Goal: Task Accomplishment & Management: Complete application form

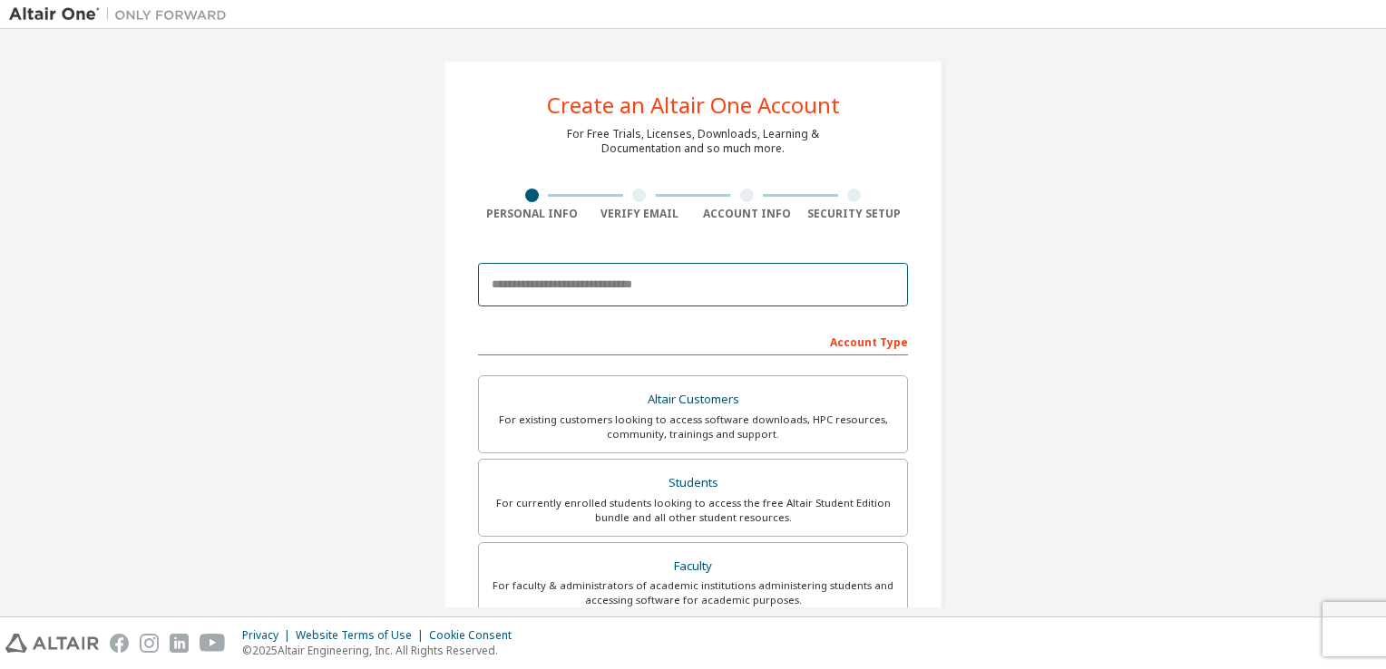
click at [643, 295] on input "email" at bounding box center [693, 285] width 430 height 44
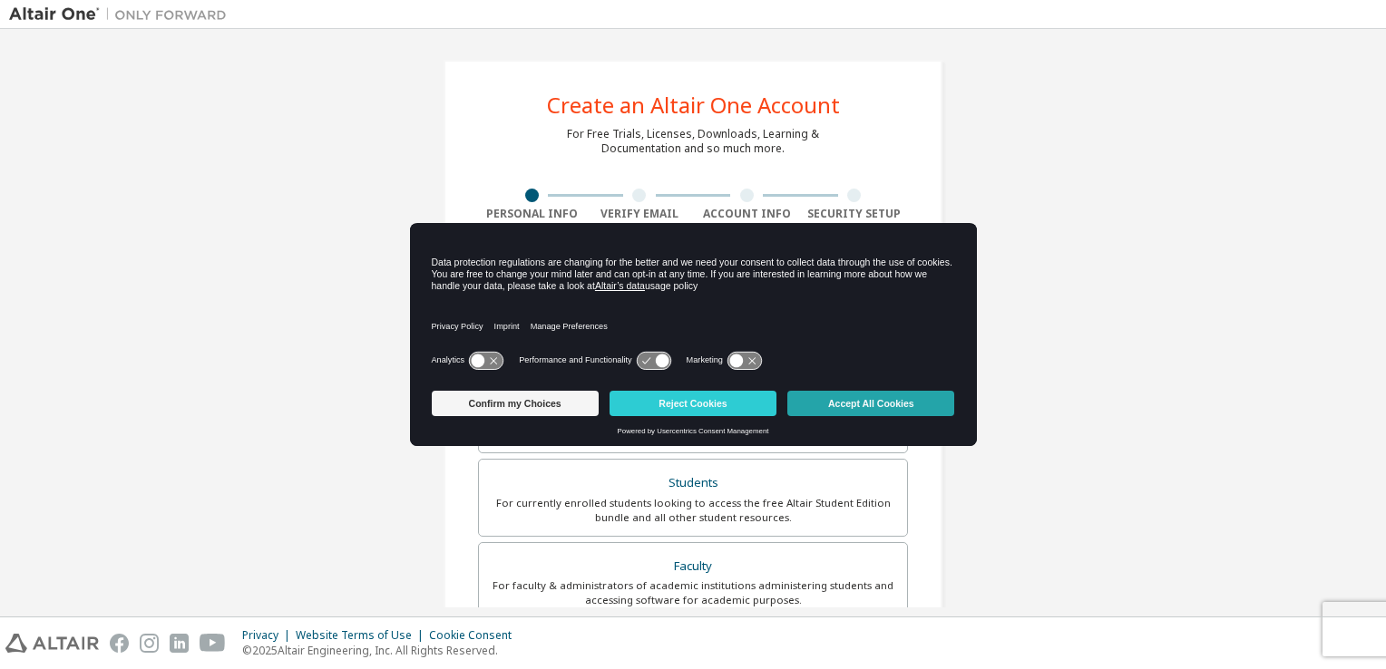
click at [842, 406] on button "Accept All Cookies" at bounding box center [870, 403] width 167 height 25
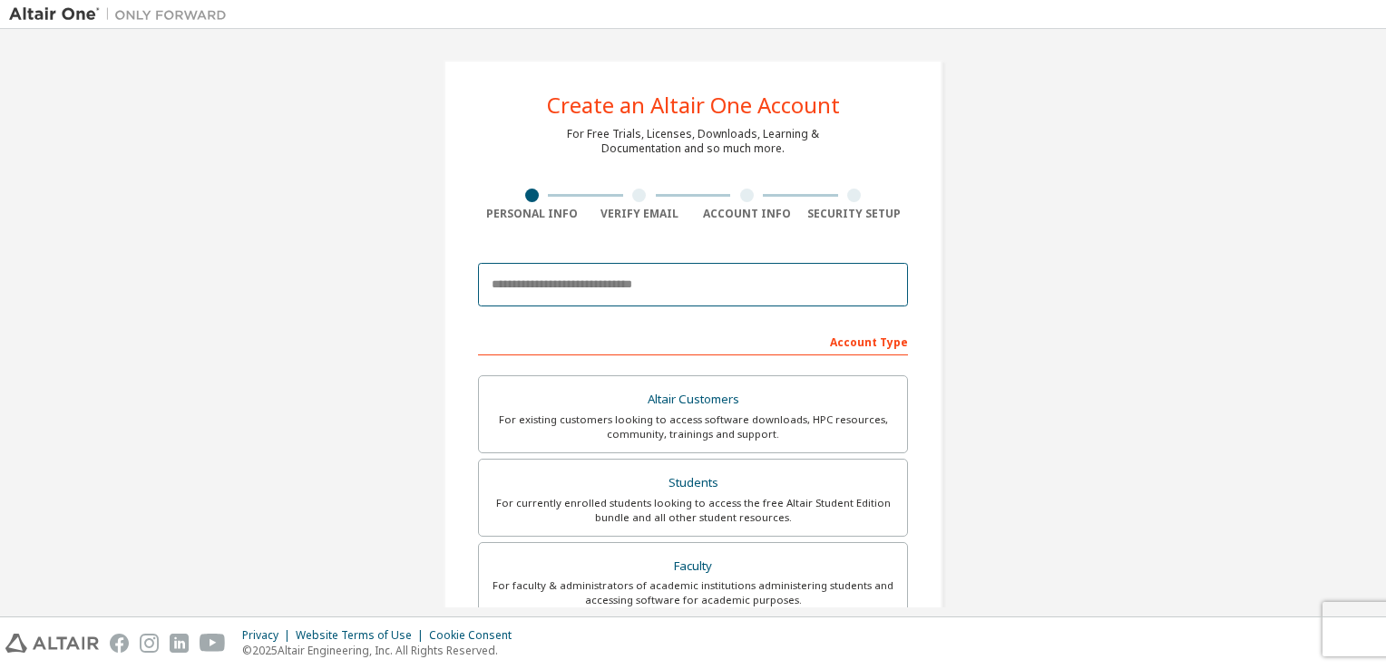
click at [737, 286] on input "email" at bounding box center [693, 285] width 430 height 44
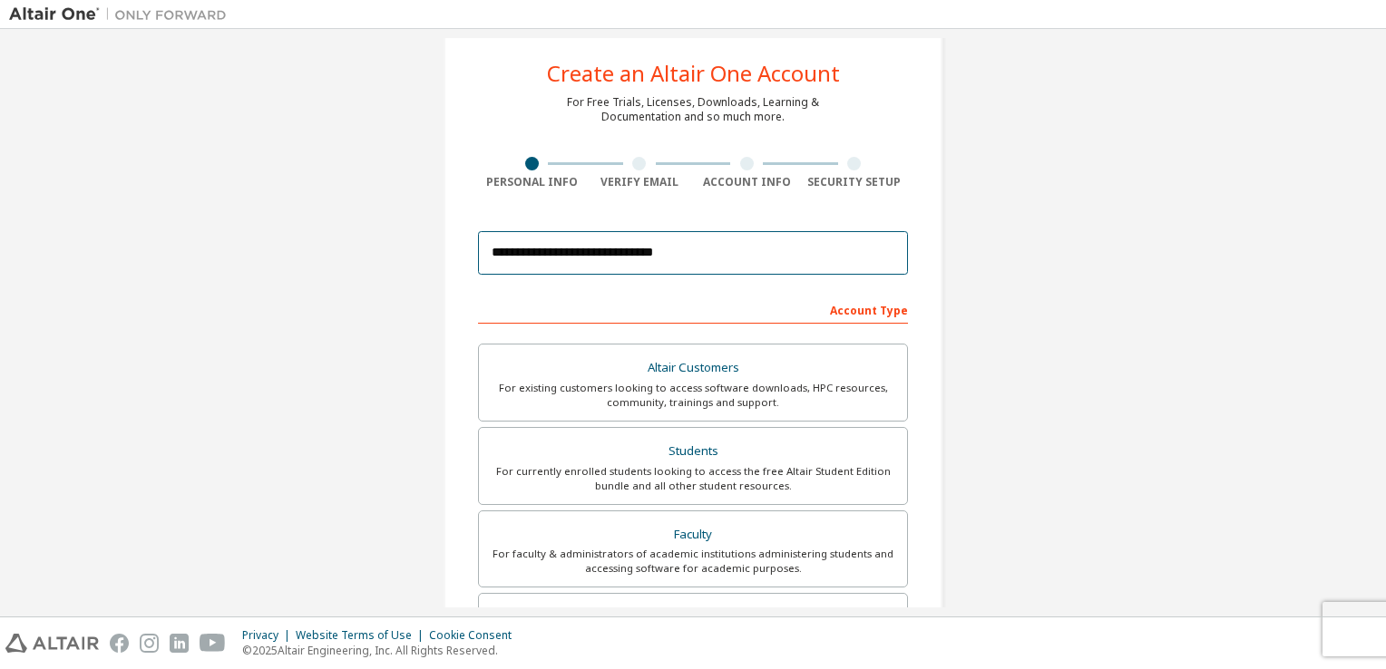
scroll to position [34, 0]
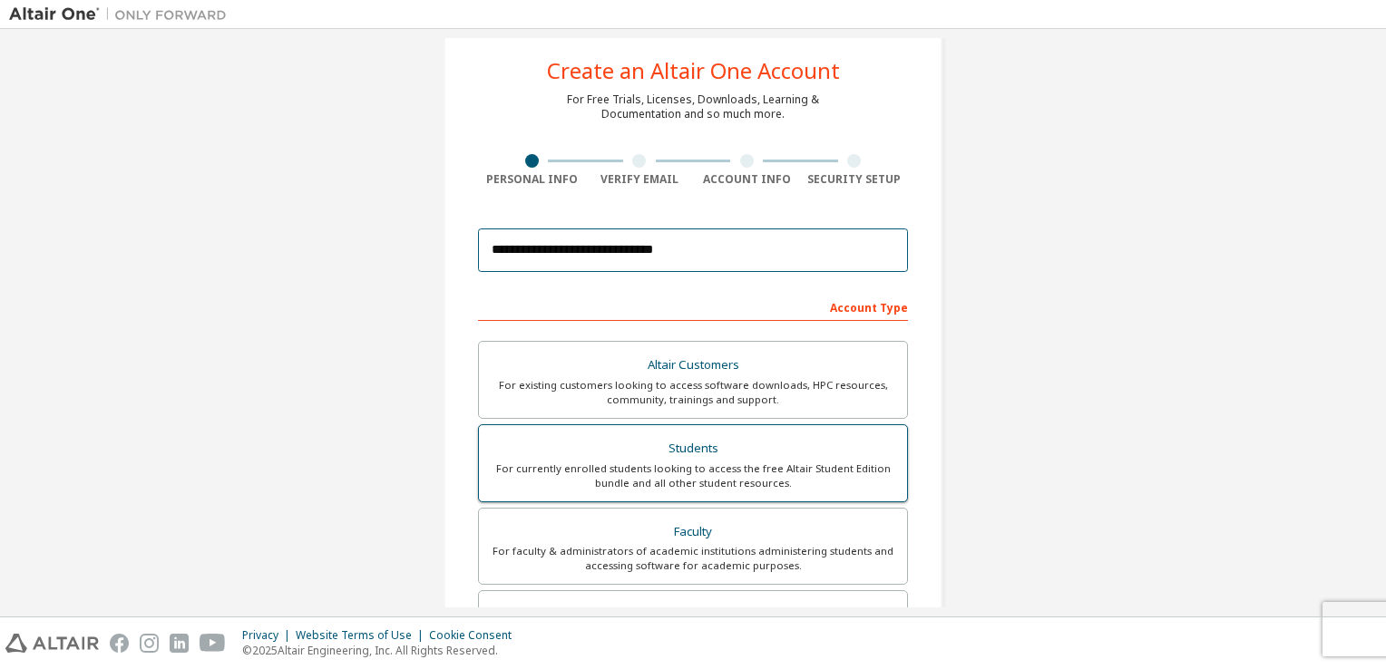
type input "**********"
click at [747, 436] on div "Students" at bounding box center [693, 448] width 406 height 25
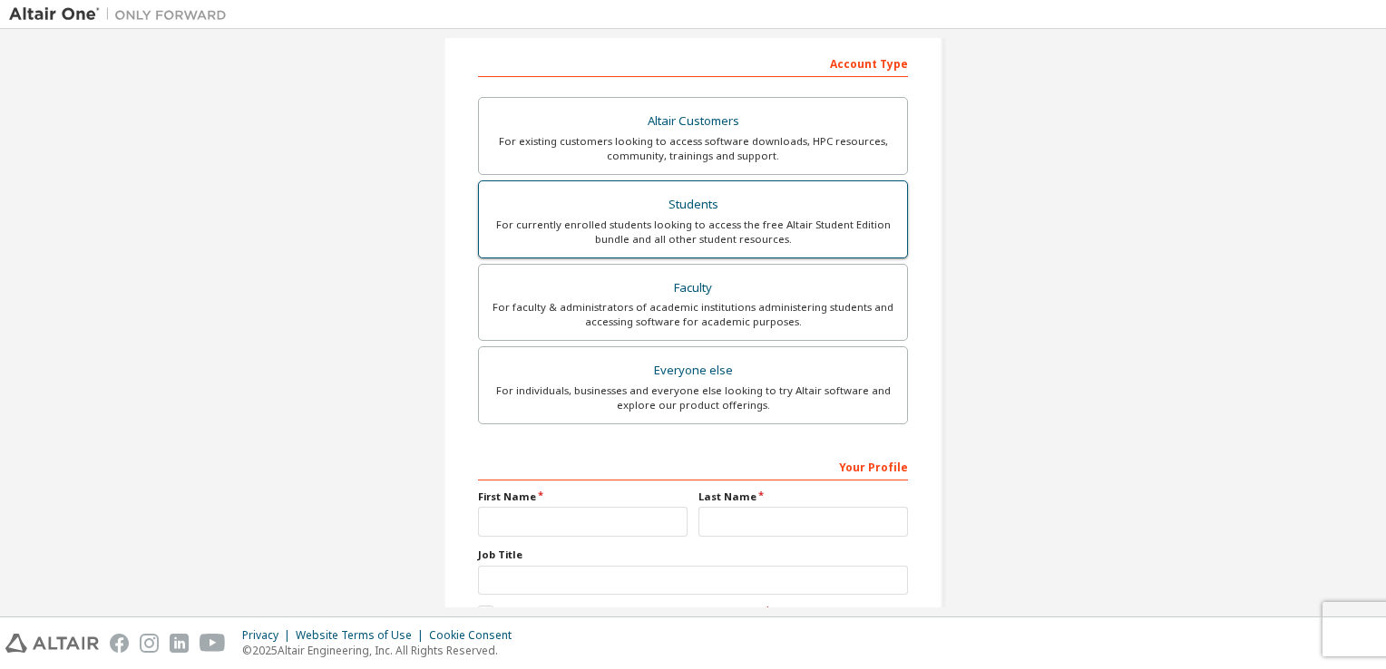
scroll to position [286, 0]
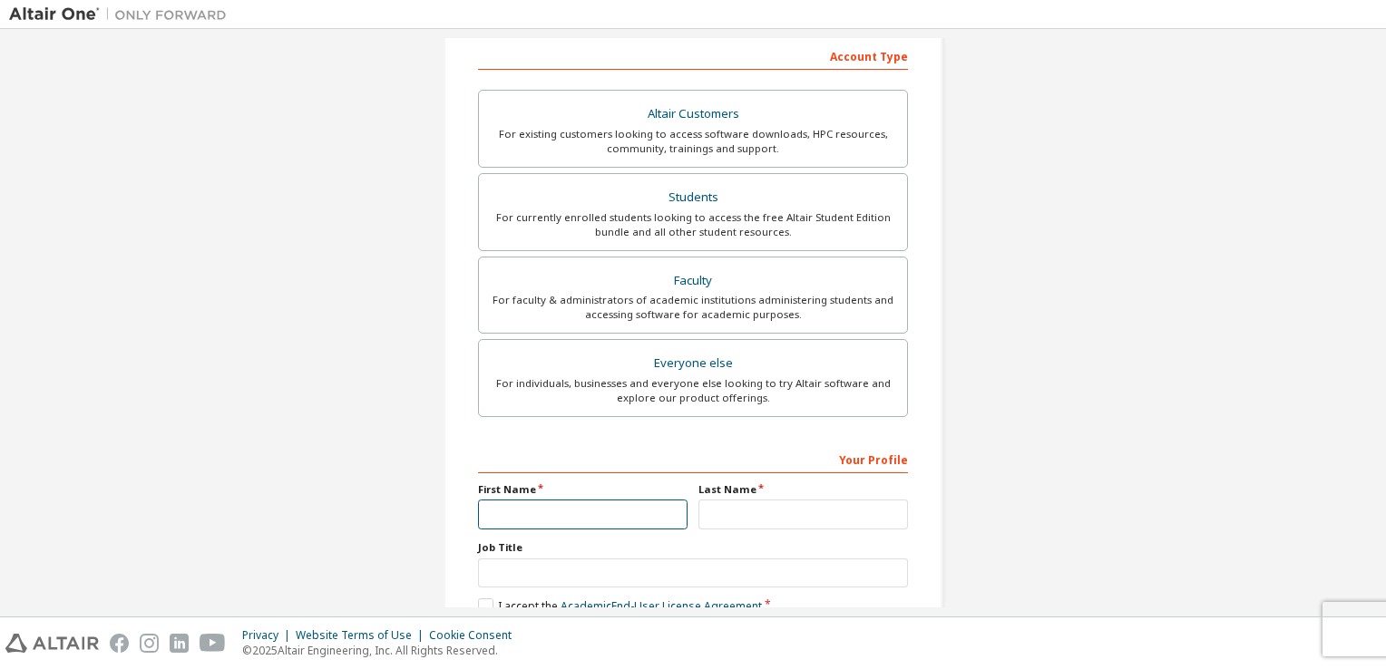
click at [616, 513] on input "text" at bounding box center [583, 515] width 210 height 30
type input "**********"
click at [723, 517] on input "text" at bounding box center [803, 515] width 210 height 30
type input "**********"
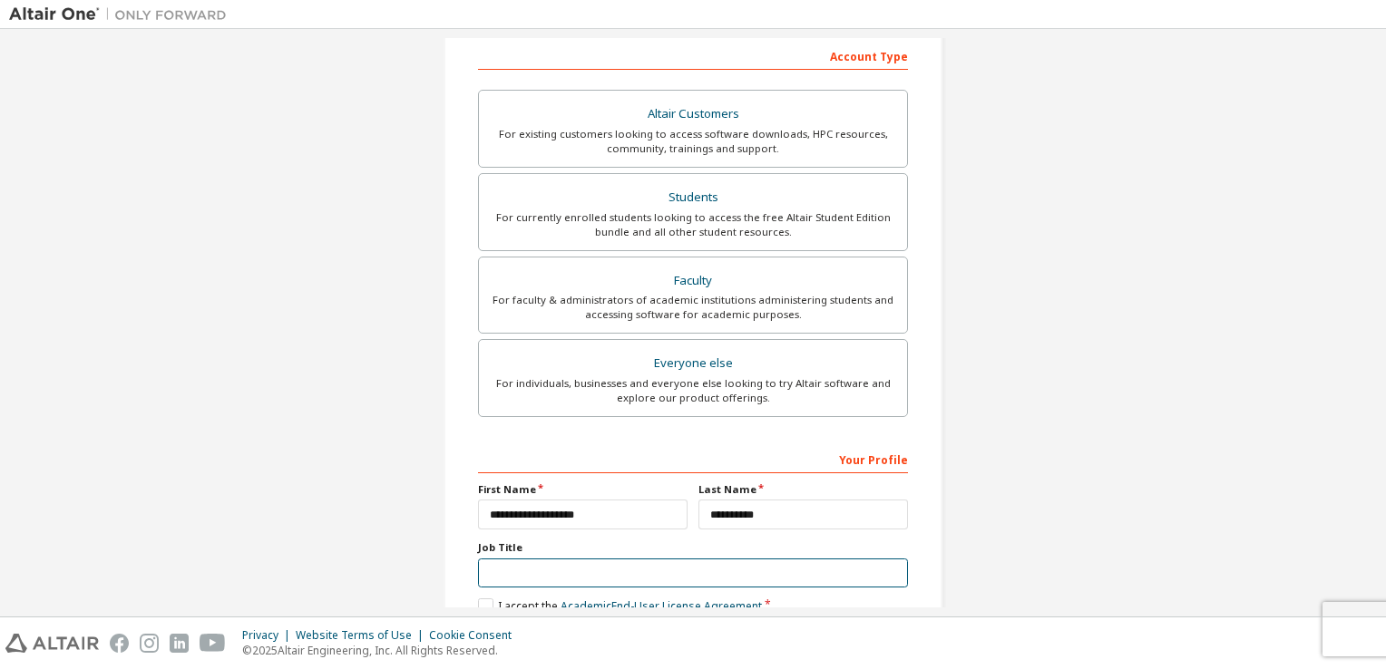
click at [718, 564] on input "text" at bounding box center [693, 574] width 430 height 30
type input "*******"
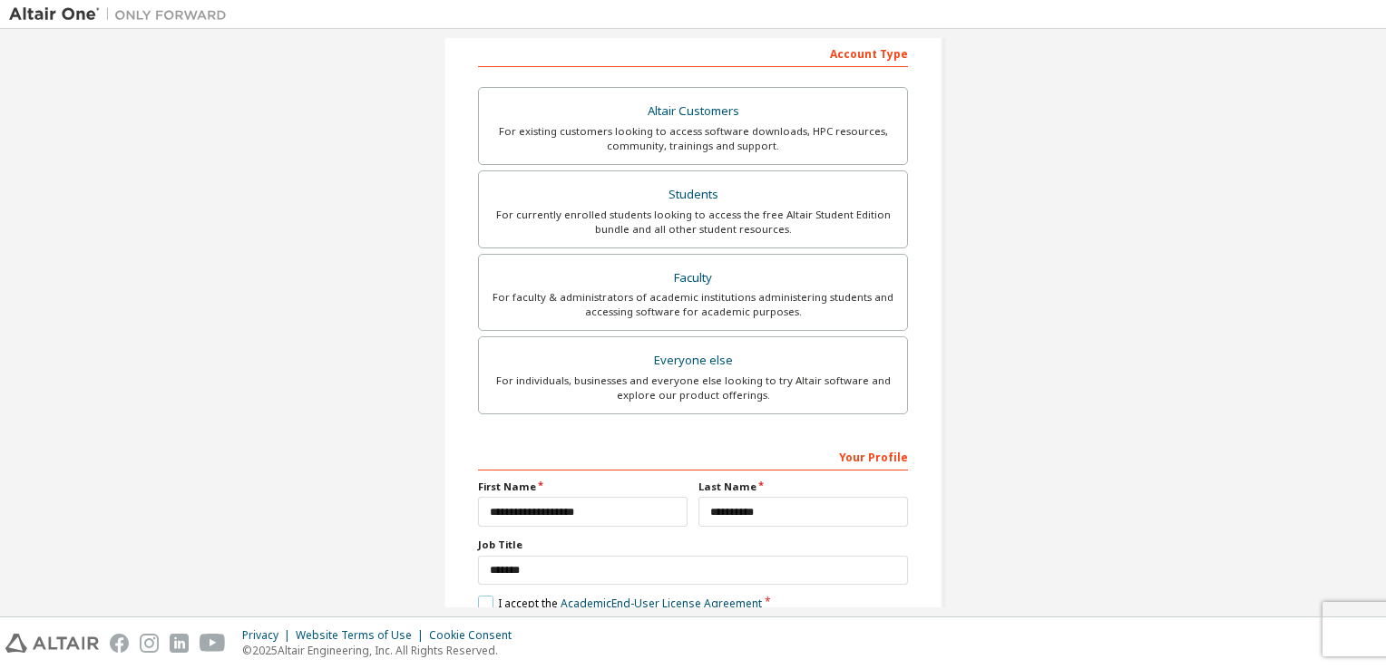
click at [486, 601] on label "I accept the Academic End-User License Agreement" at bounding box center [620, 603] width 284 height 15
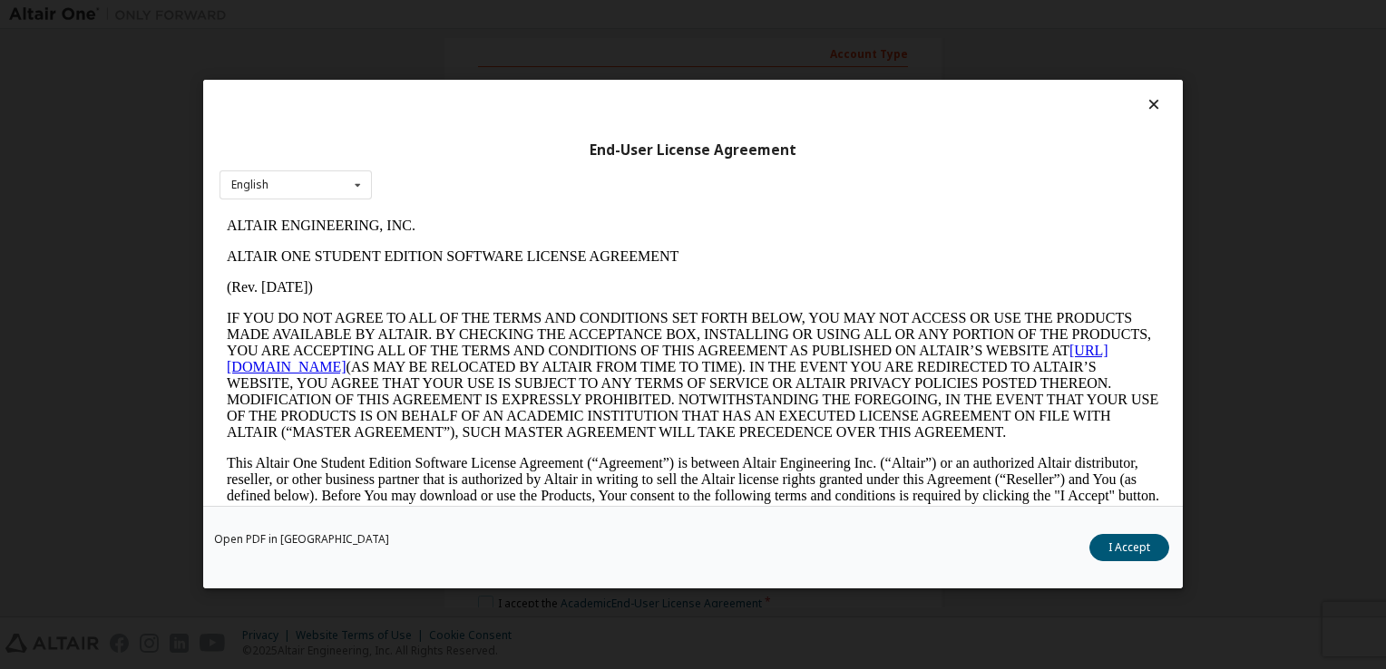
scroll to position [0, 0]
click at [1118, 542] on button "I Accept" at bounding box center [1129, 548] width 80 height 27
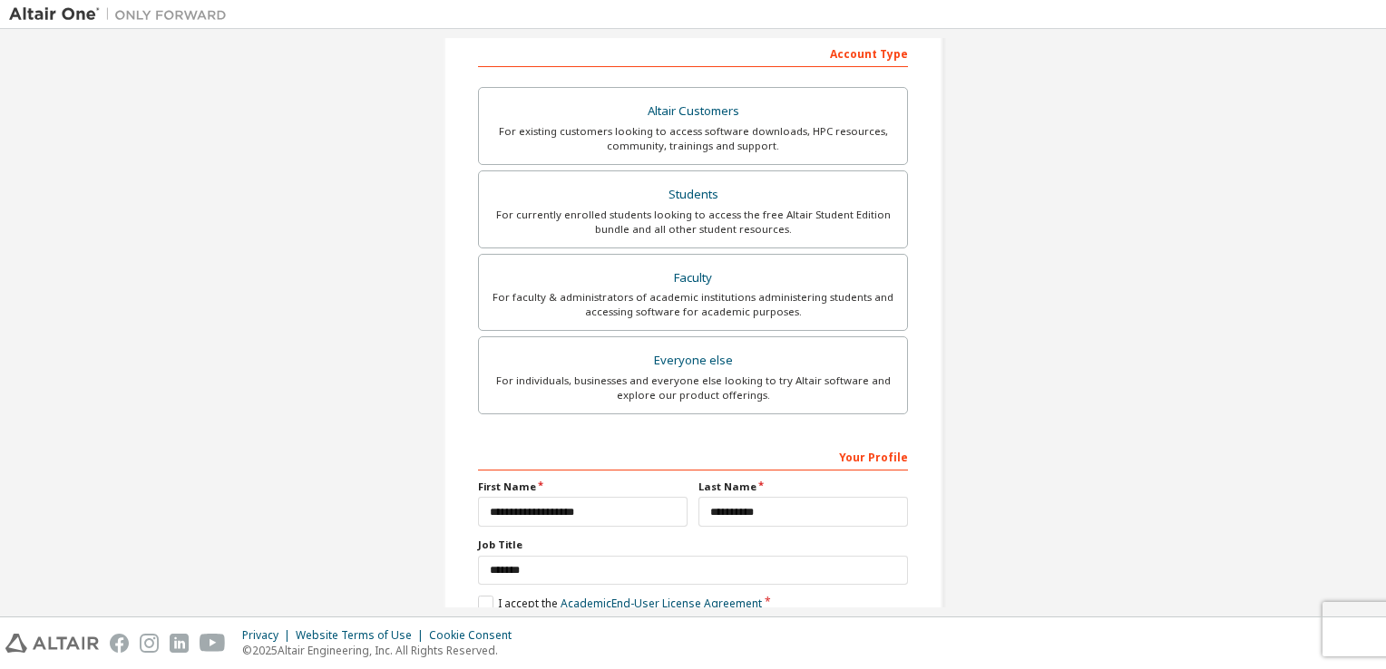
scroll to position [386, 0]
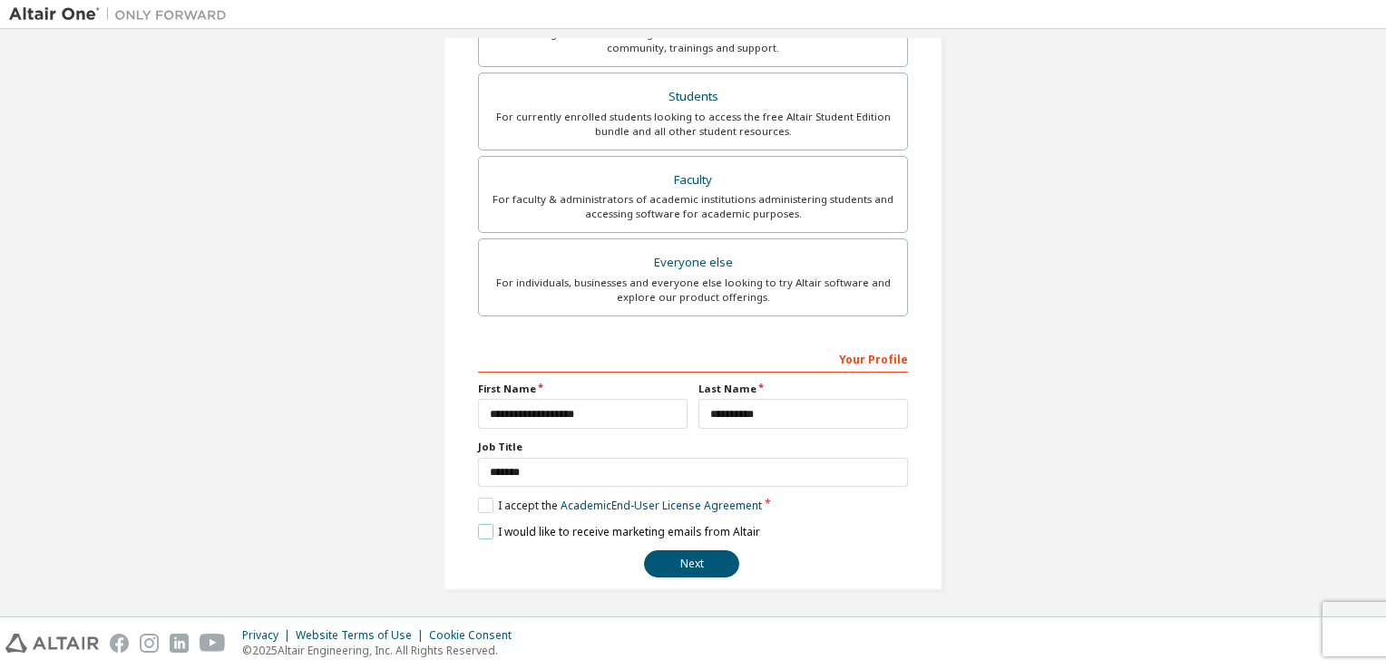
click at [484, 528] on label "I would like to receive marketing emails from Altair" at bounding box center [619, 531] width 282 height 15
click at [659, 558] on button "Next" at bounding box center [691, 564] width 95 height 27
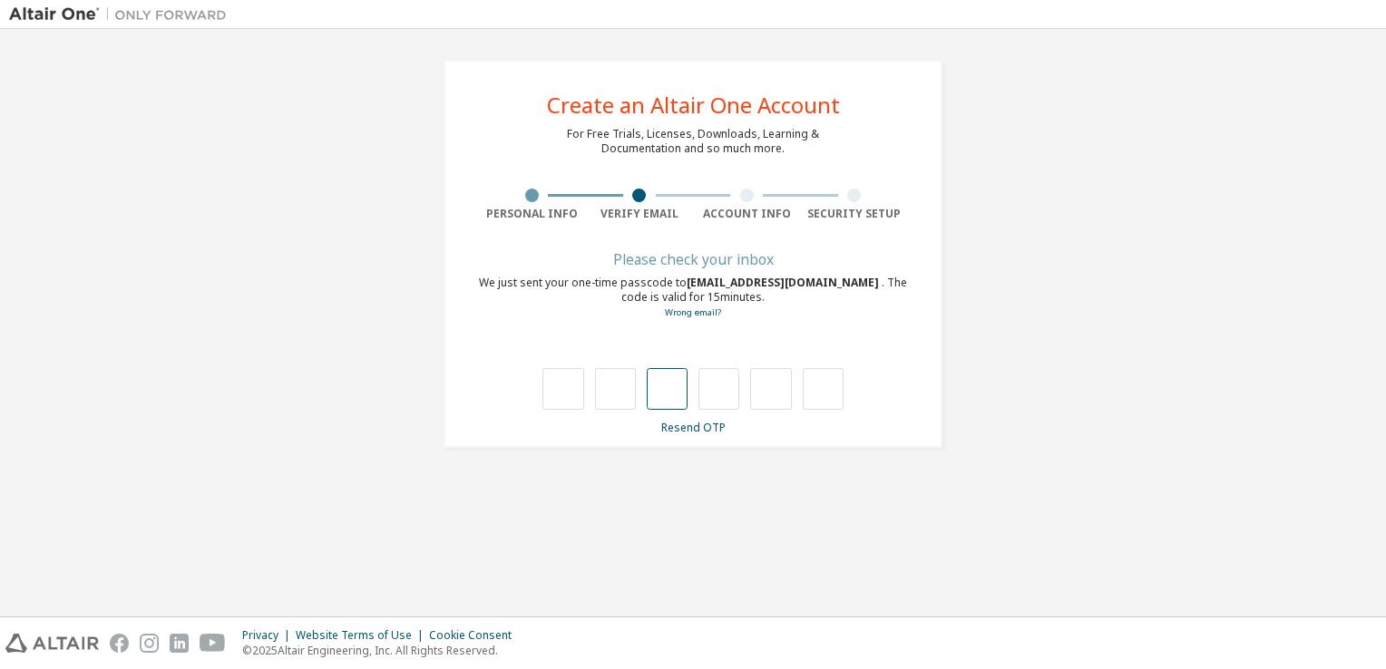
type input "*"
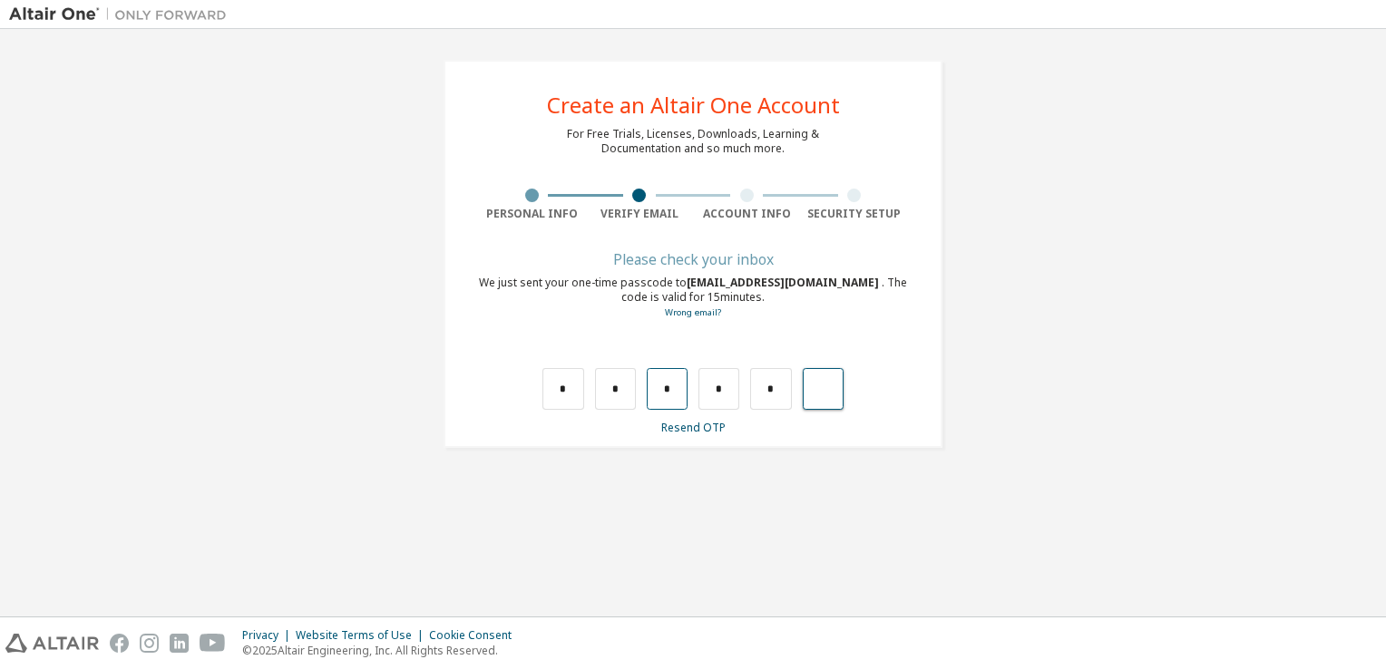
type input "*"
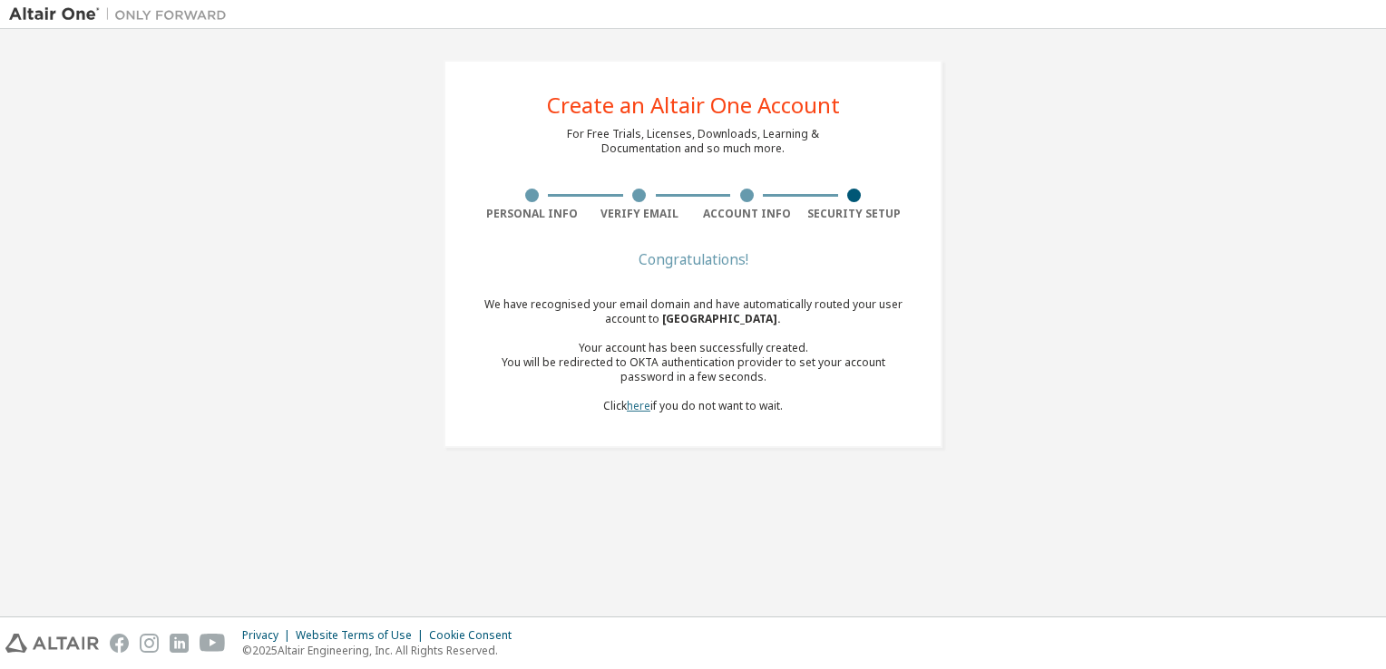
click at [639, 409] on link "here" at bounding box center [639, 405] width 24 height 15
